Goal: Information Seeking & Learning: Find specific page/section

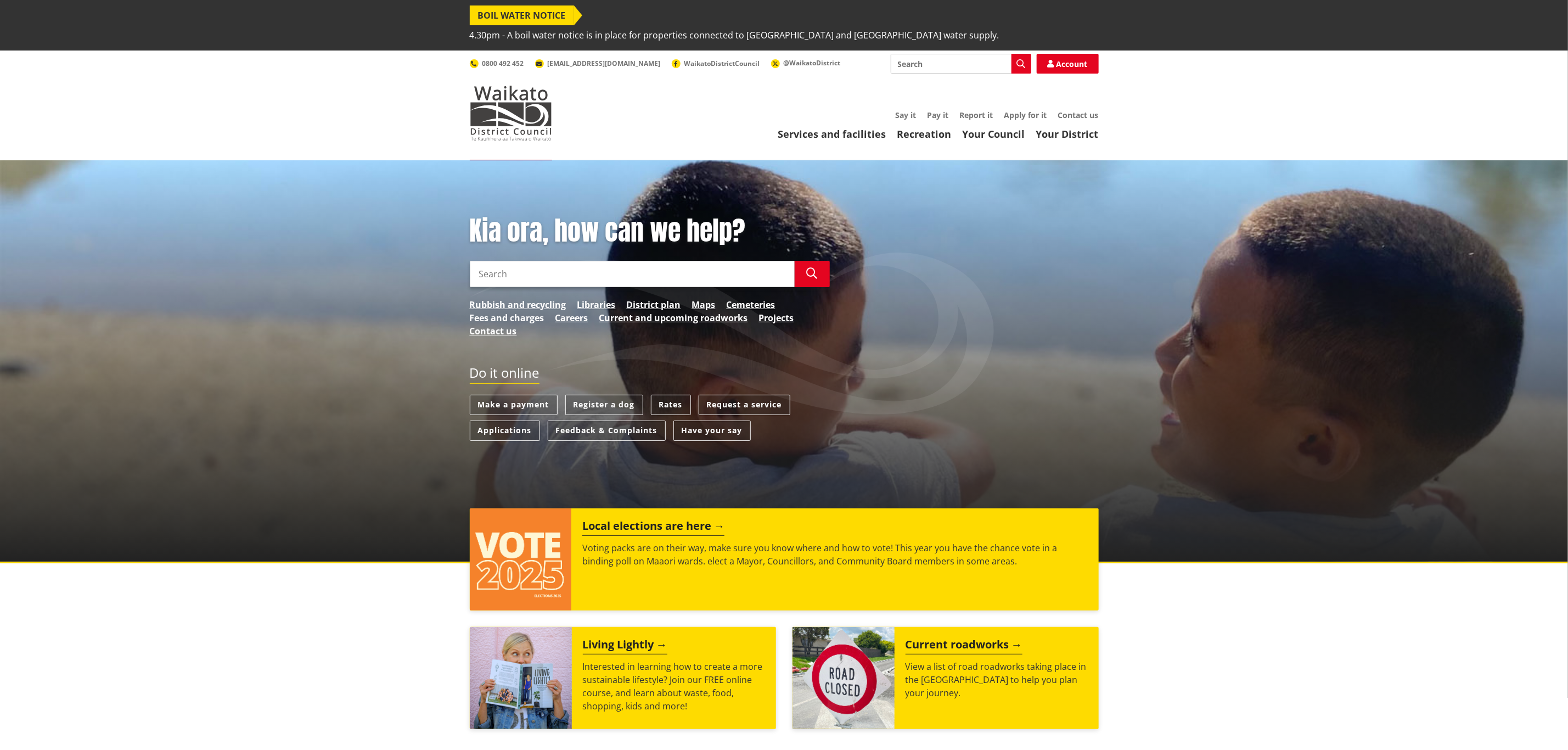
drag, startPoint x: 522, startPoint y: 293, endPoint x: 531, endPoint y: 295, distance: 9.2
click at [521, 311] on link "Fees and charges" at bounding box center [507, 318] width 75 height 13
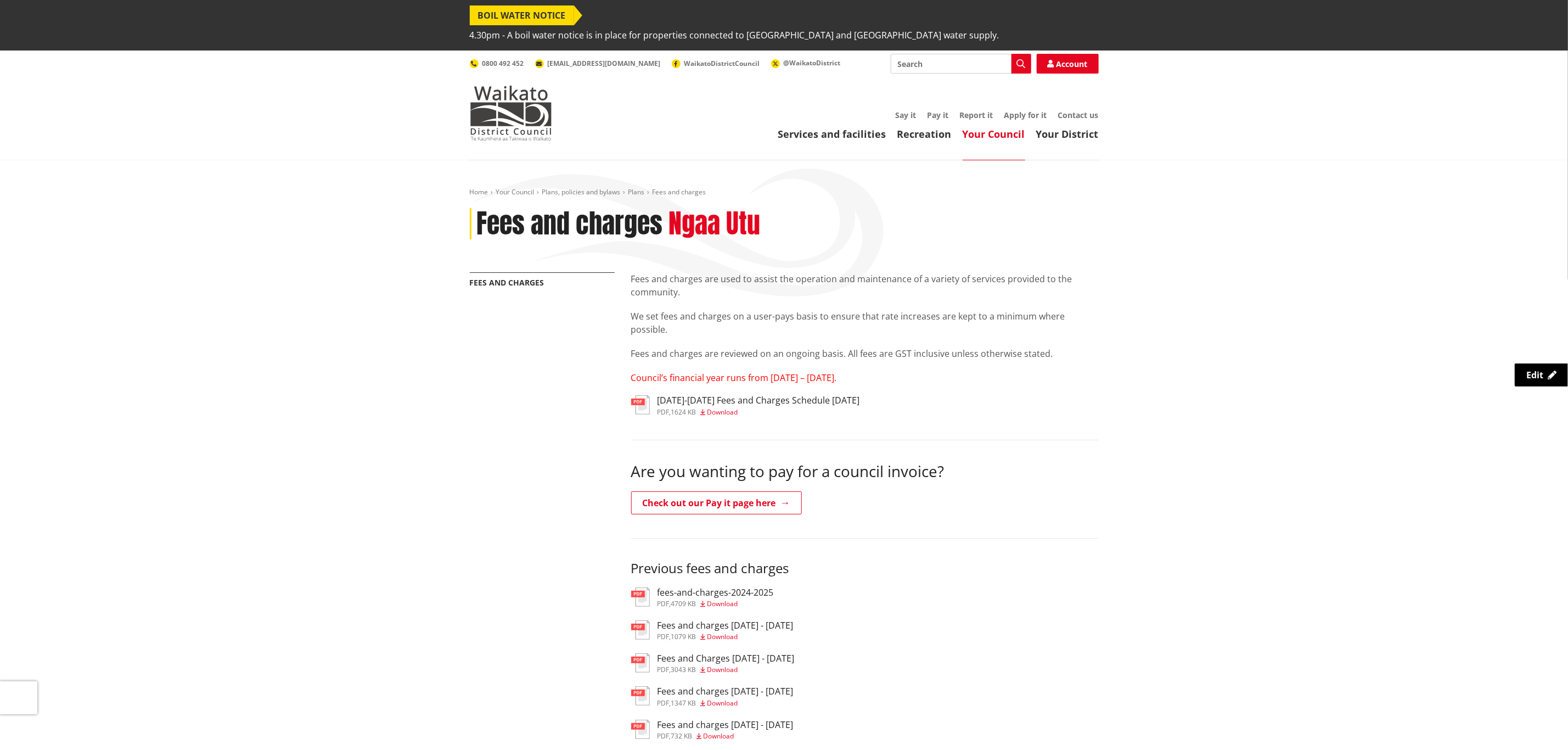
click at [1543, 389] on div "Home Your Council Plans, policies and bylaws Plans Fees and charges Fees and ch…" at bounding box center [784, 555] width 1568 height 789
click at [1526, 370] on span "Edit" at bounding box center [1535, 375] width 17 height 12
